Goal: Transaction & Acquisition: Purchase product/service

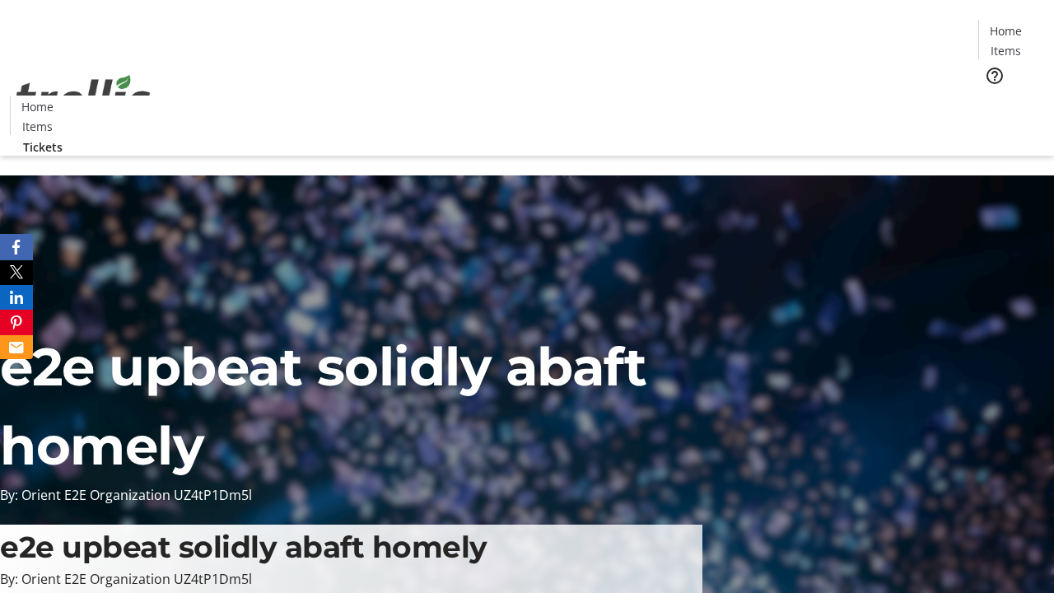
click at [991, 95] on span "Tickets" at bounding box center [1011, 103] width 40 height 17
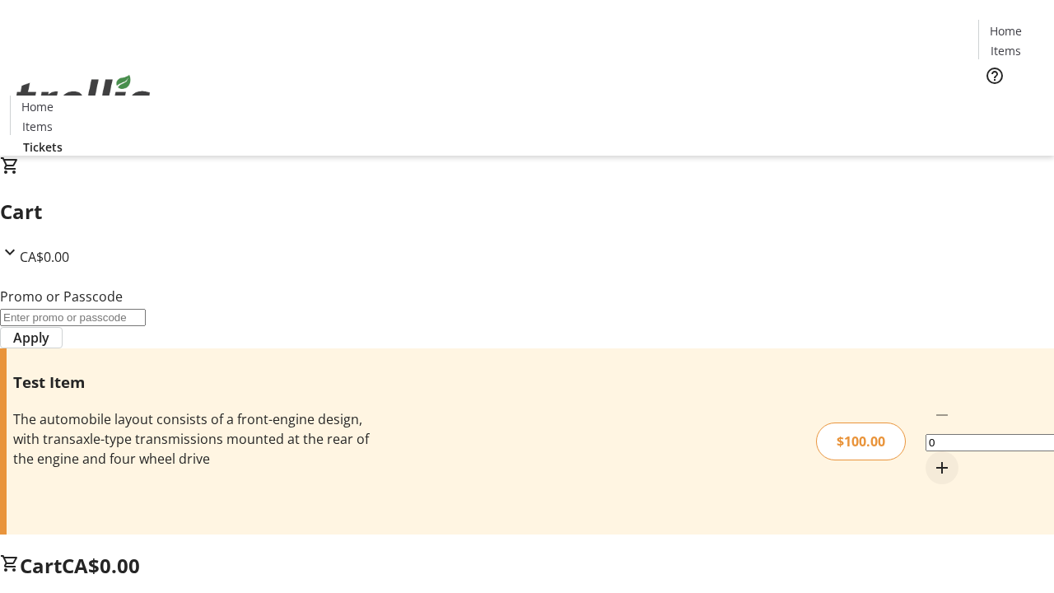
click at [932, 458] on mat-icon "Increment by one" at bounding box center [942, 468] width 20 height 20
type input "1"
type input "FLAT"
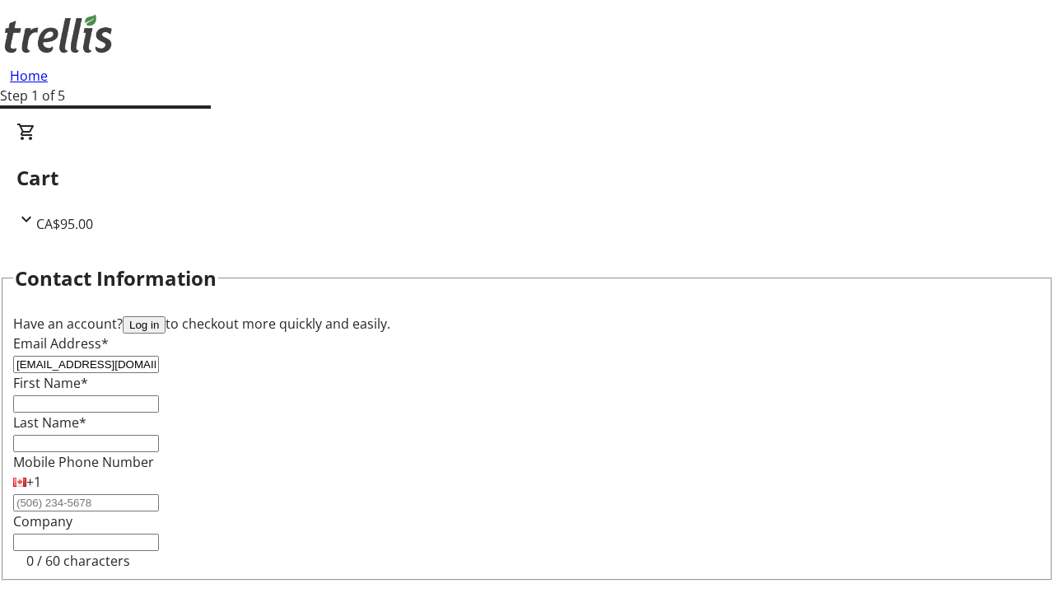
type input "[EMAIL_ADDRESS][DOMAIN_NAME]"
type input "[PERSON_NAME]"
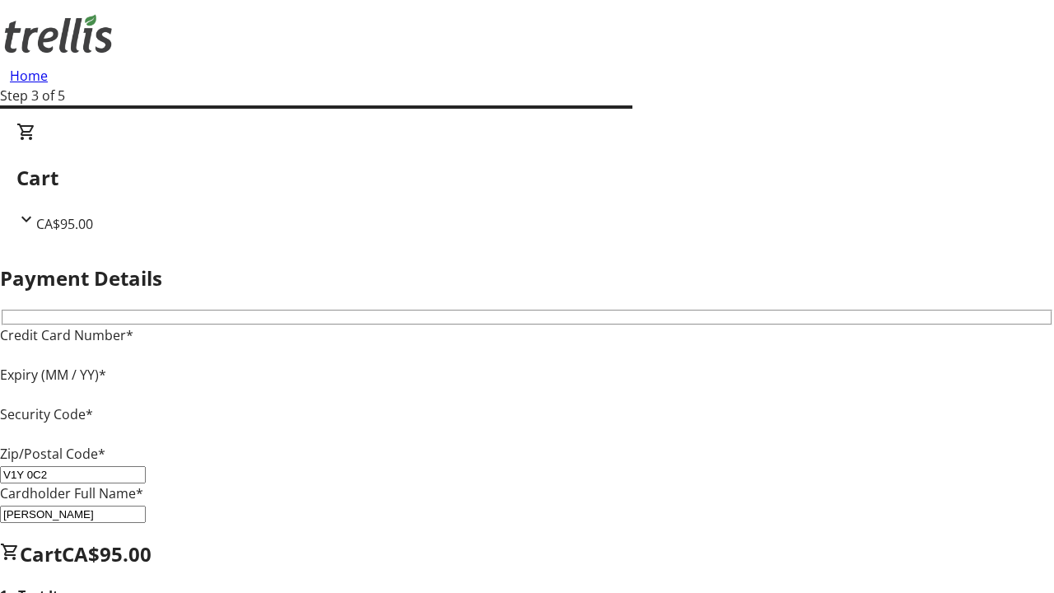
type input "V1Y 0C2"
